Goal: Information Seeking & Learning: Find contact information

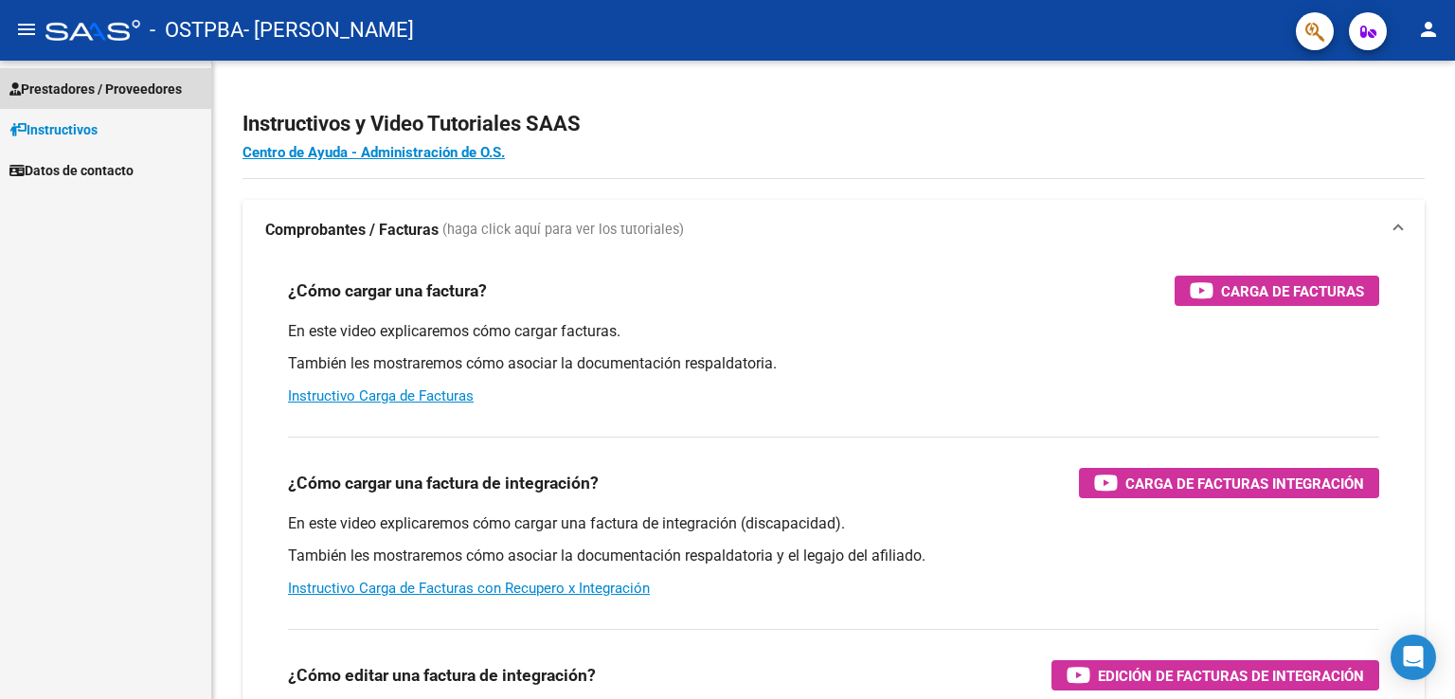
click at [133, 81] on span "Prestadores / Proveedores" at bounding box center [95, 89] width 172 height 21
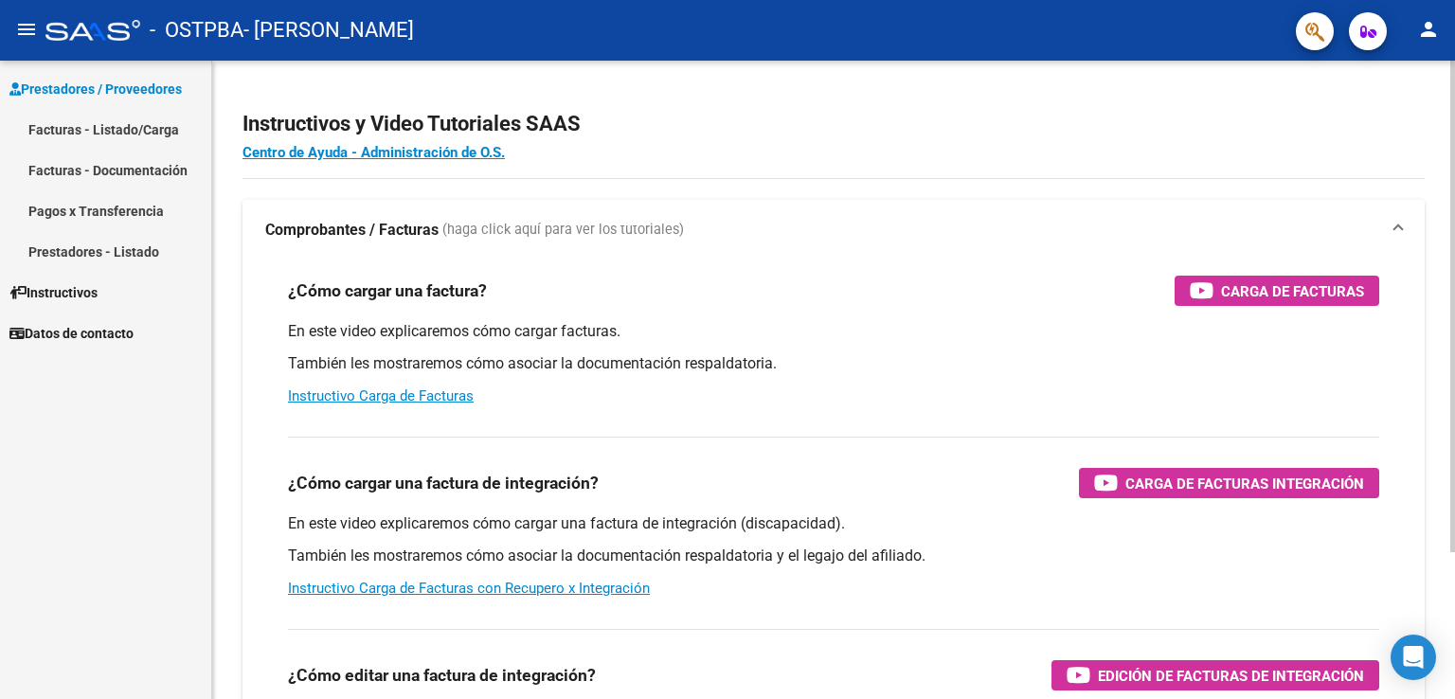
scroll to position [87, 0]
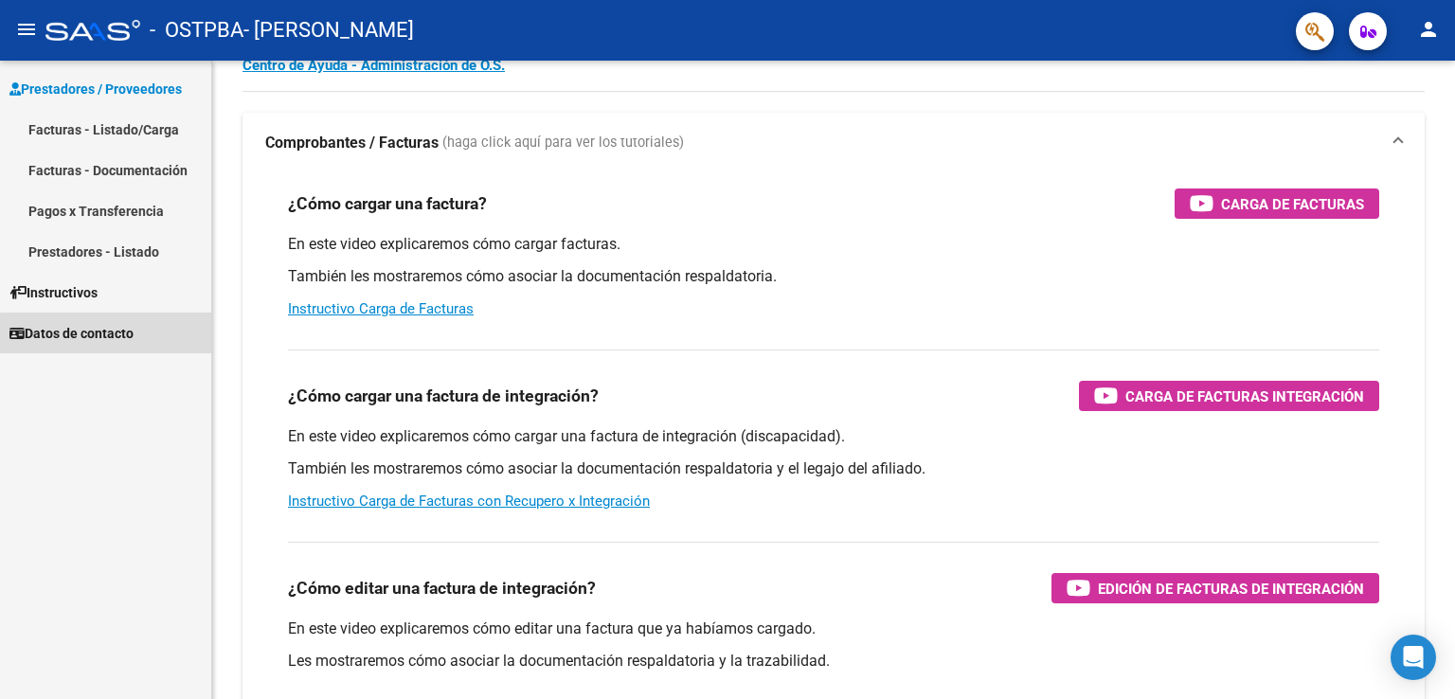
click at [111, 343] on link "Datos de contacto" at bounding box center [105, 333] width 211 height 41
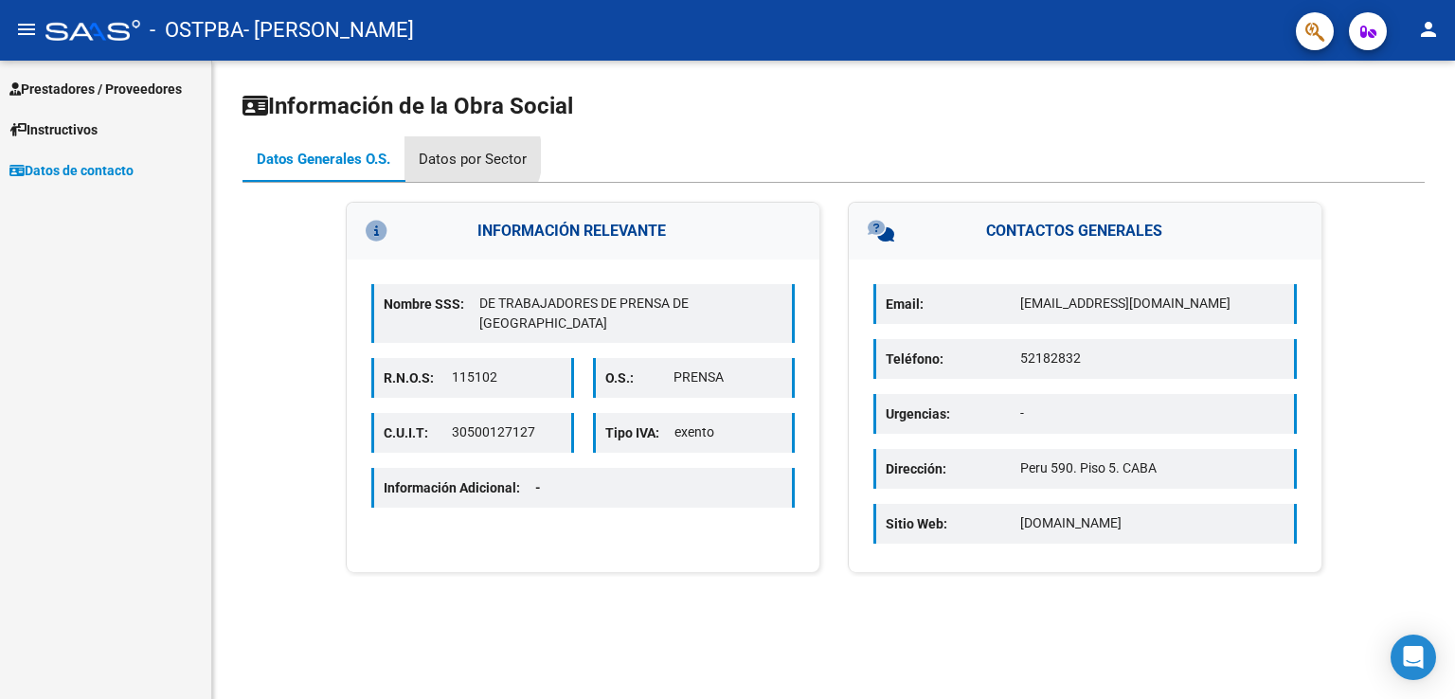
click at [468, 156] on div "Datos por Sector" at bounding box center [473, 159] width 108 height 21
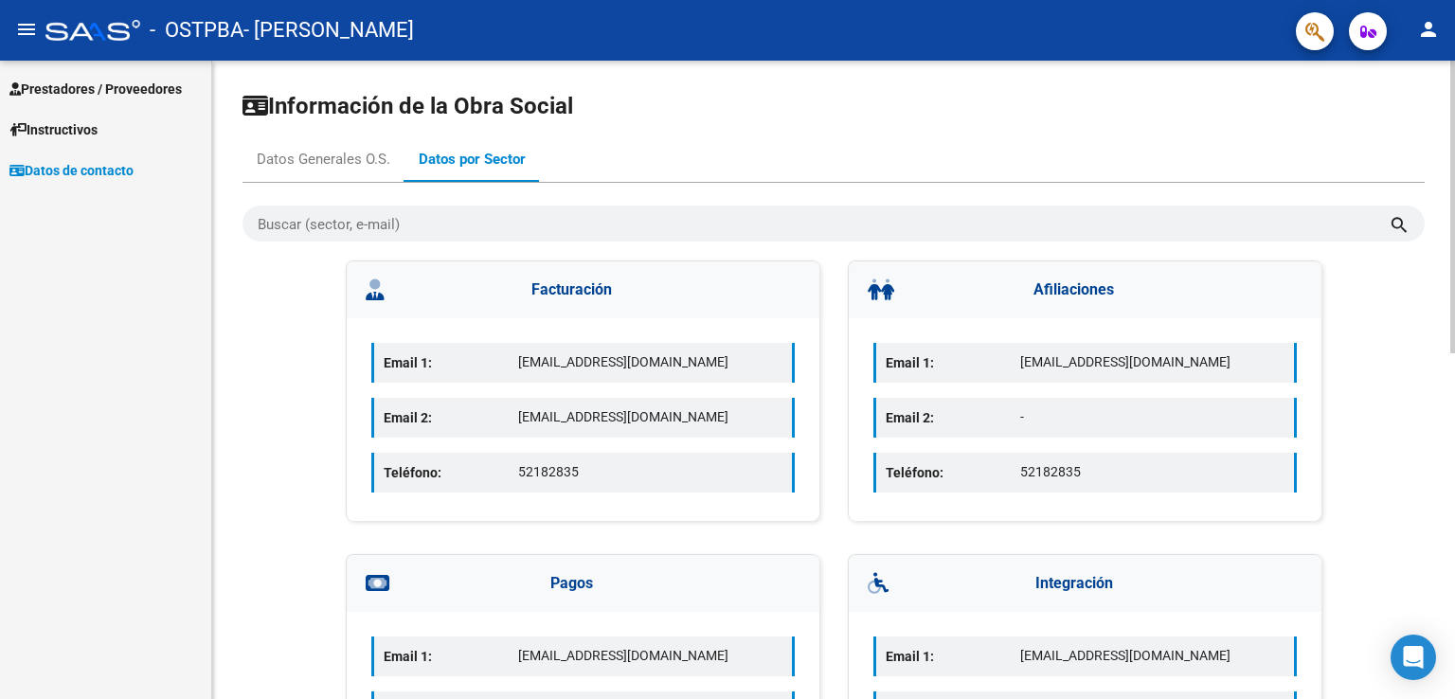
click at [518, 360] on p "[EMAIL_ADDRESS][DOMAIN_NAME]" at bounding box center [650, 362] width 264 height 20
click at [614, 366] on p "[EMAIL_ADDRESS][DOMAIN_NAME]" at bounding box center [650, 362] width 264 height 20
copy p "[EMAIL_ADDRESS][DOMAIN_NAME]"
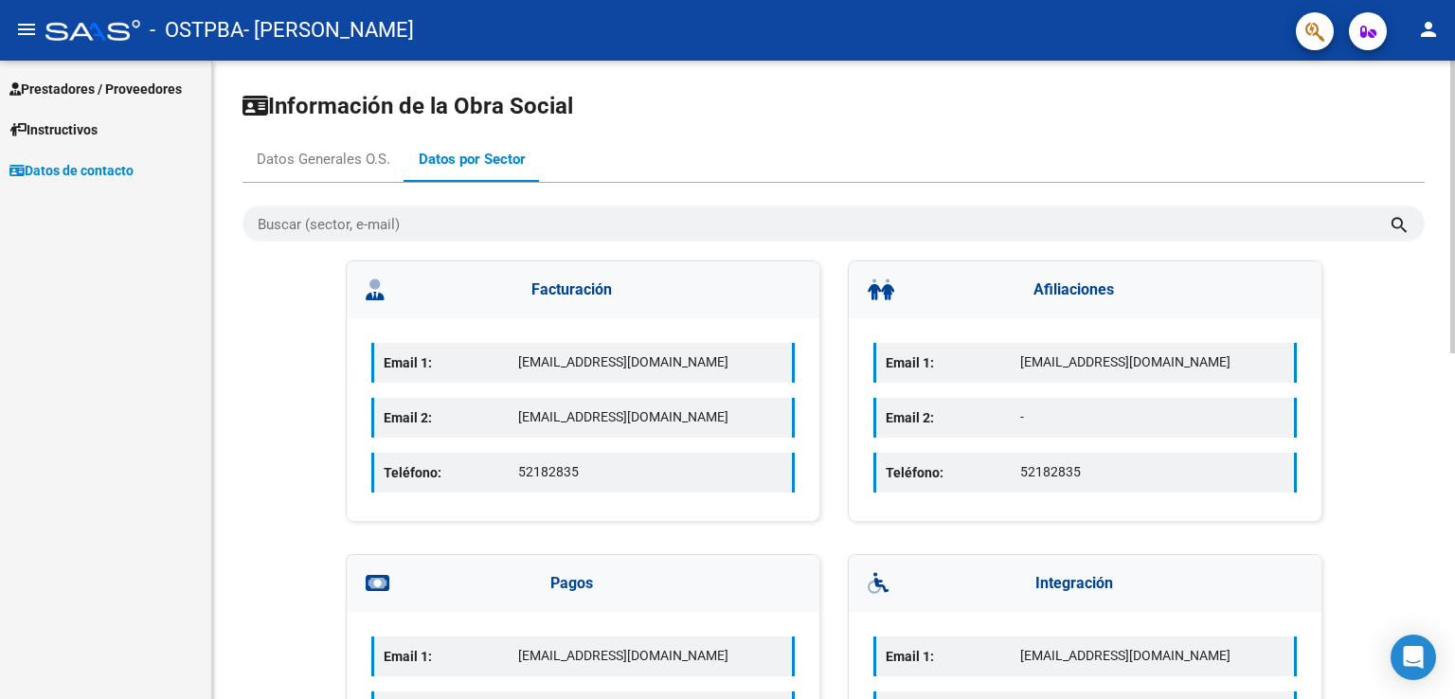
click at [606, 407] on p "[EMAIL_ADDRESS][DOMAIN_NAME]" at bounding box center [650, 417] width 264 height 20
click at [613, 419] on p "[EMAIL_ADDRESS][DOMAIN_NAME]" at bounding box center [650, 417] width 264 height 20
copy p "[EMAIL_ADDRESS][DOMAIN_NAME]"
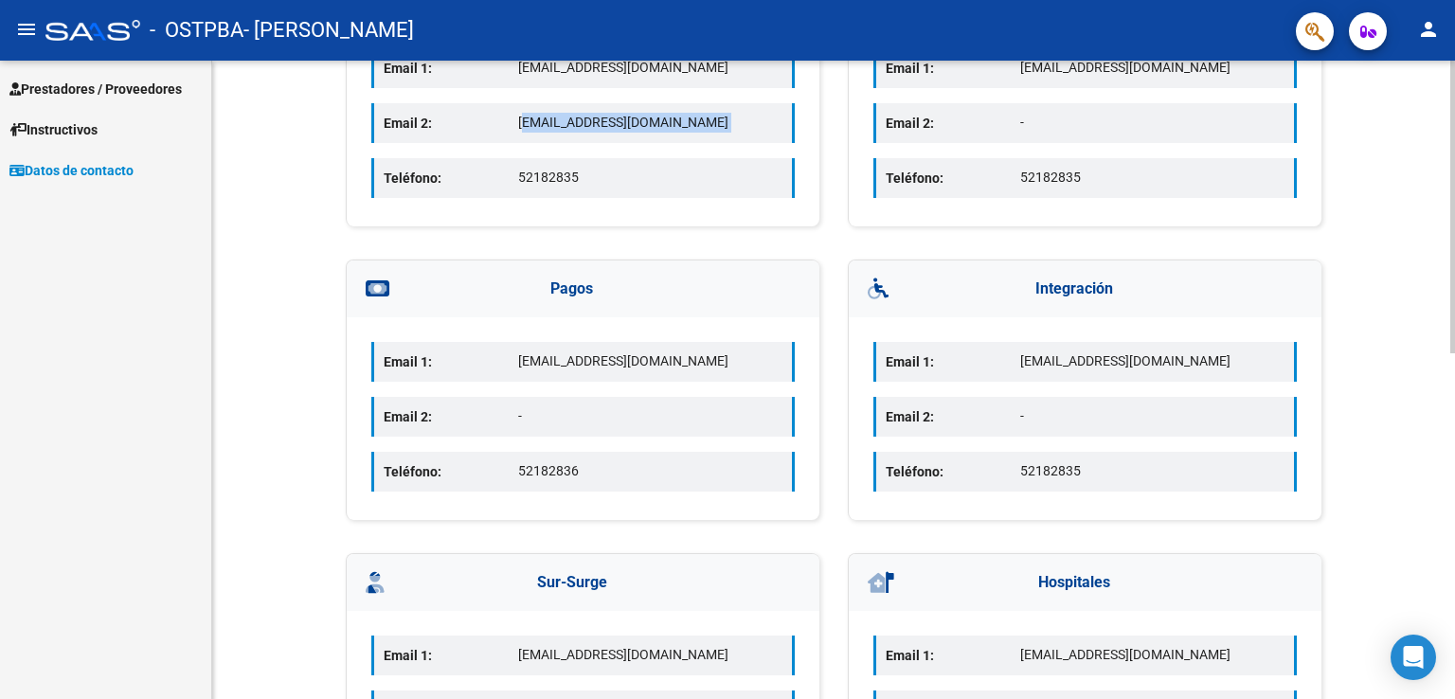
scroll to position [341, 0]
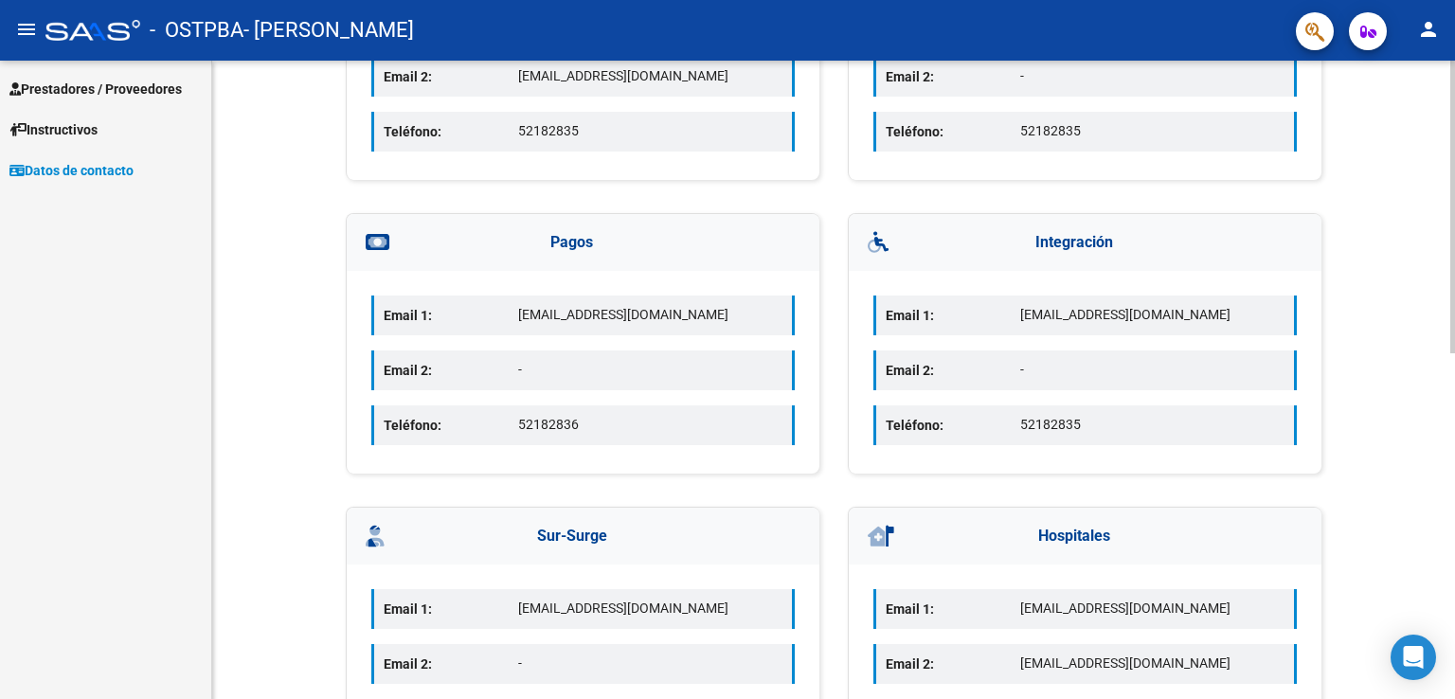
click at [651, 308] on p "[EMAIL_ADDRESS][DOMAIN_NAME]" at bounding box center [650, 315] width 264 height 20
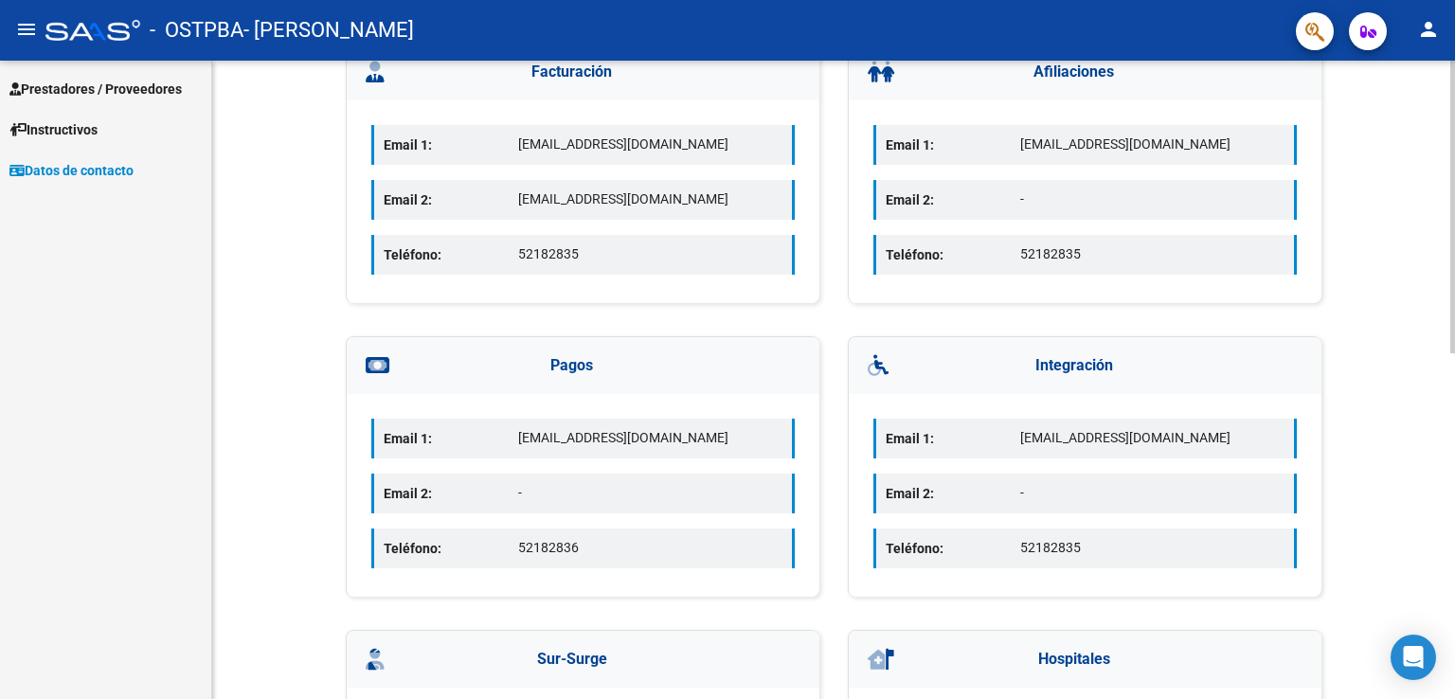
scroll to position [0, 0]
